Goal: Information Seeking & Learning: Learn about a topic

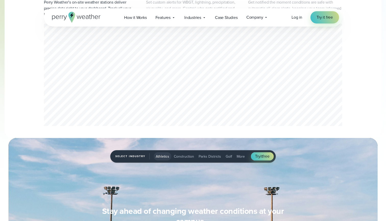
scroll to position [275, 0]
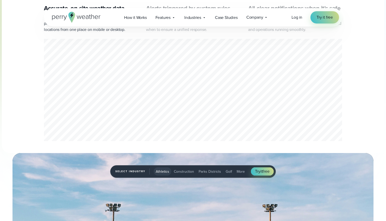
click at [127, 76] on div "1 of 3" at bounding box center [193, 91] width 299 height 104
click at [120, 78] on div "1 of 3" at bounding box center [193, 91] width 299 height 104
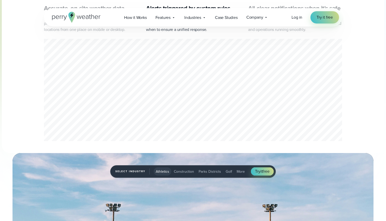
click at [64, 93] on div "2 of 3" at bounding box center [193, 91] width 299 height 104
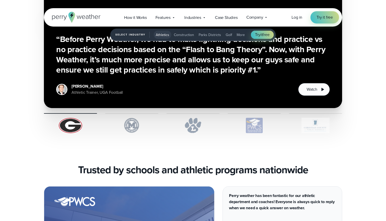
scroll to position [1275, 0]
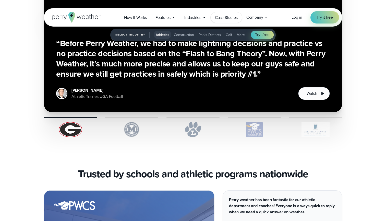
click at [219, 16] on span "Case Studies" at bounding box center [226, 18] width 23 height 6
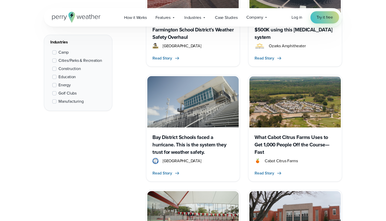
scroll to position [532, 0]
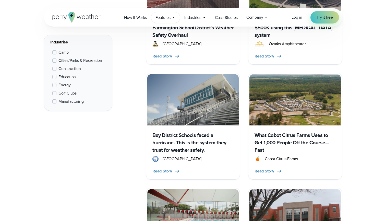
click at [163, 19] on span "Features" at bounding box center [163, 18] width 15 height 6
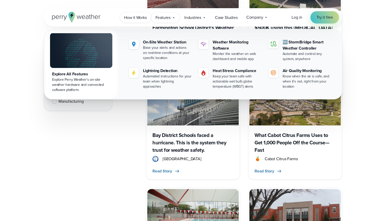
click at [134, 19] on span "How it Works" at bounding box center [135, 18] width 23 height 6
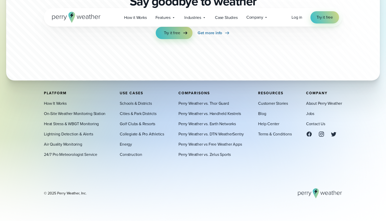
scroll to position [1427, 0]
click at [270, 18] on div "Company Contact Us Reach out to us for sales or support questions" at bounding box center [257, 17] width 31 height 11
